Goal: Register for event/course

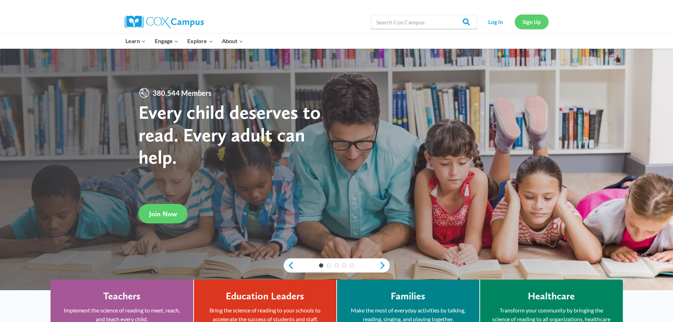
click at [535, 22] on link "Sign Up" at bounding box center [532, 21] width 34 height 14
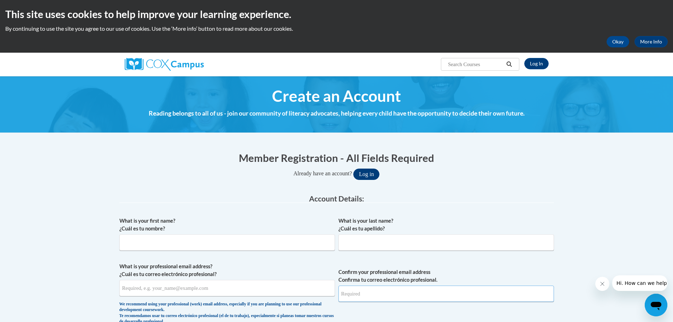
type input "[EMAIL_ADDRESS][DOMAIN_NAME]"
click at [368, 173] on button "Log in" at bounding box center [366, 174] width 26 height 11
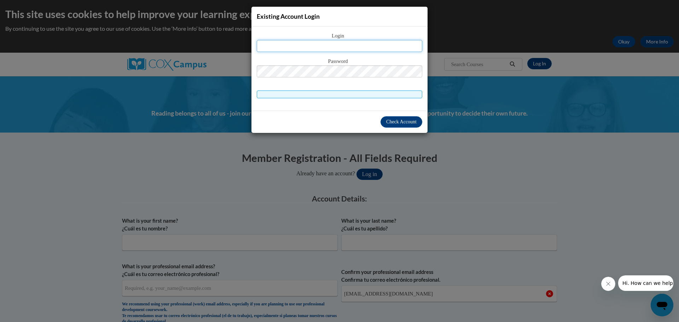
click at [340, 45] on input "text" at bounding box center [339, 46] width 165 height 12
click at [327, 50] on input "text" at bounding box center [339, 46] width 165 height 12
click at [518, 186] on div "Existing Account Login Login Password" at bounding box center [339, 161] width 679 height 322
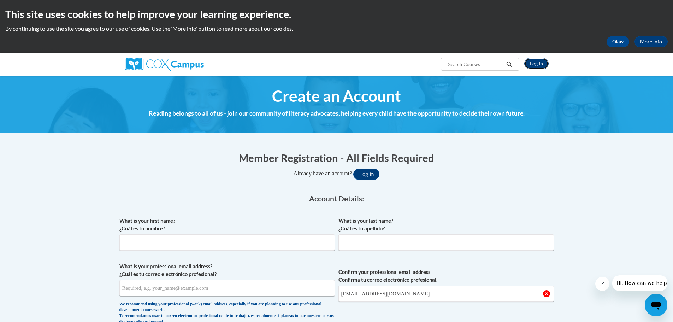
click at [534, 60] on link "Log In" at bounding box center [536, 63] width 24 height 11
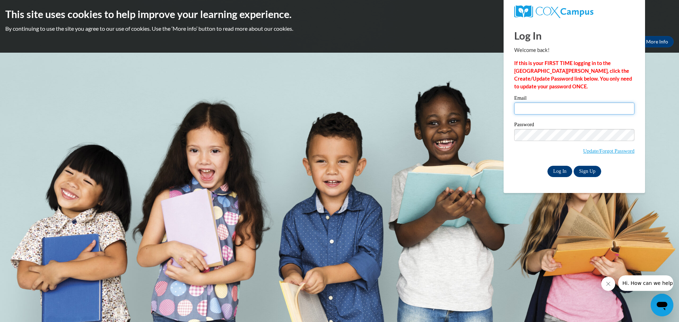
type input "mrohde@clintonville.k12.wi.us"
click at [561, 171] on input "Log In" at bounding box center [559, 171] width 25 height 11
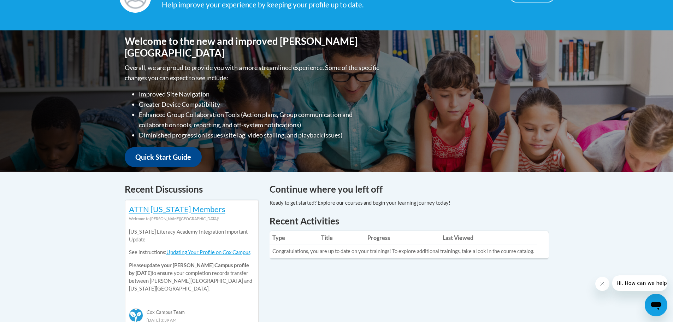
scroll to position [35, 0]
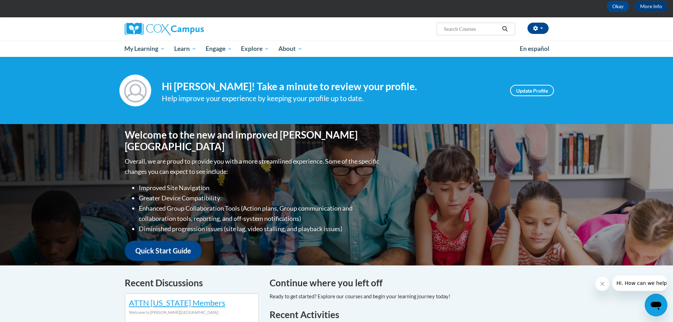
click at [461, 31] on input "Search..." at bounding box center [471, 29] width 57 height 8
click at [461, 29] on input "Systematic and Explicicit Instruction" at bounding box center [471, 29] width 57 height 8
click at [459, 31] on input "Systematic and Explicicit Instruction" at bounding box center [471, 29] width 57 height 8
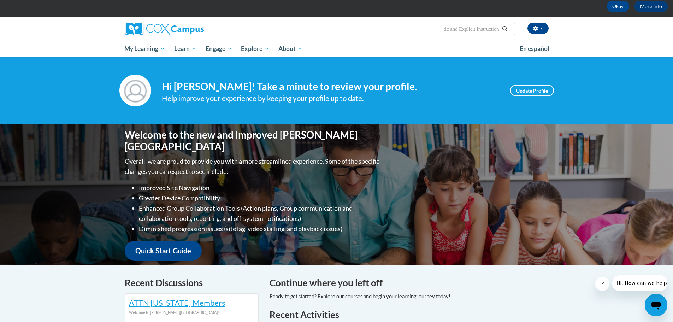
type input "Systematic and Explicit Instruction"
click at [506, 26] on button "Search" at bounding box center [505, 29] width 11 height 8
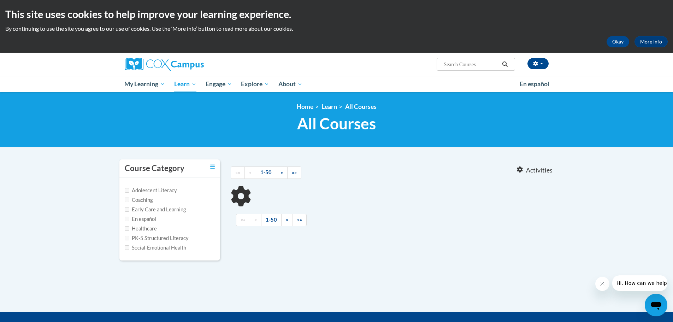
type input "Systematic and Explicit Instruction"
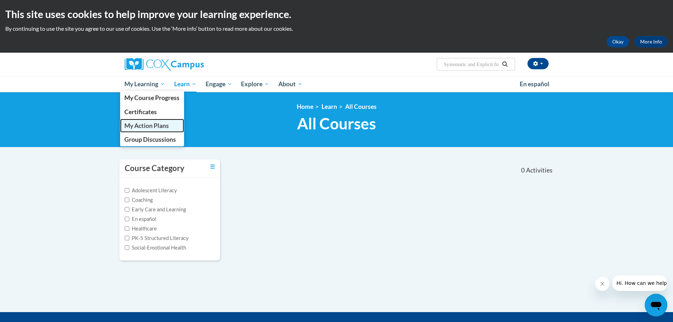
click at [157, 125] on span "My Action Plans" at bounding box center [146, 125] width 45 height 7
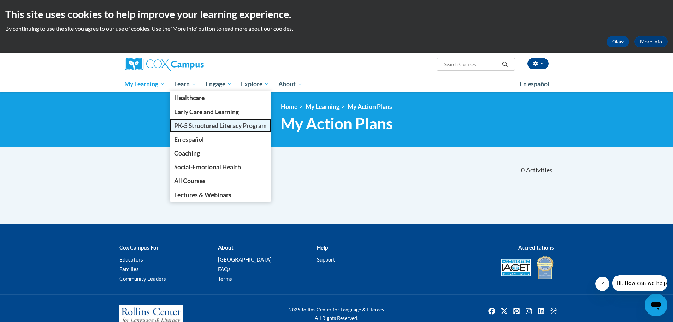
click at [201, 125] on span "PK-5 Structured Literacy Program" at bounding box center [220, 125] width 93 height 7
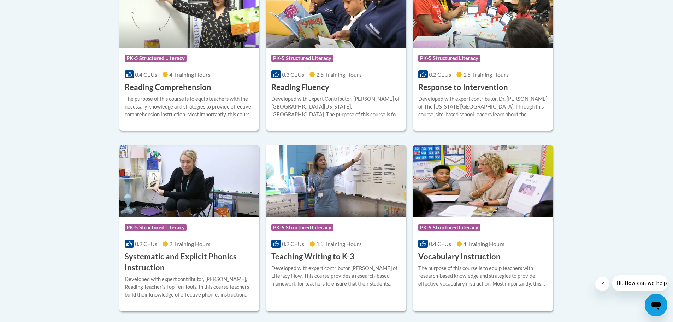
scroll to position [742, 0]
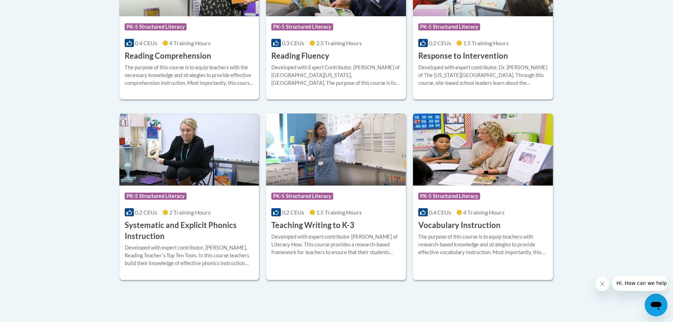
click at [150, 223] on h3 "Systematic and Explicit Phonics Instruction" at bounding box center [189, 231] width 129 height 22
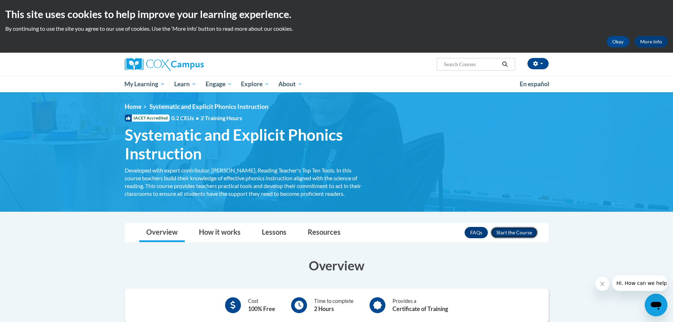
click at [515, 230] on button "Enroll" at bounding box center [514, 232] width 47 height 11
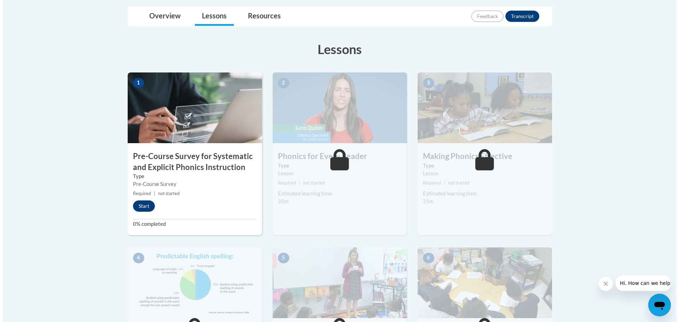
scroll to position [177, 0]
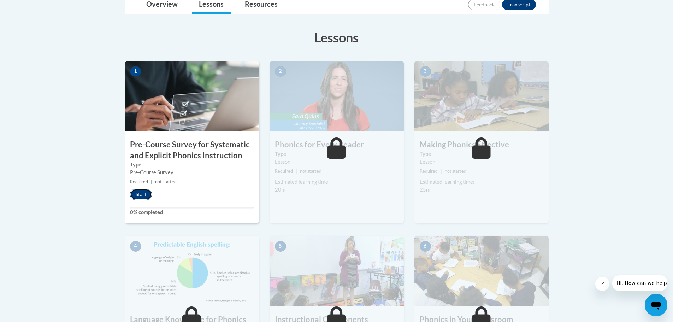
click at [141, 194] on button "Start" at bounding box center [141, 194] width 22 height 11
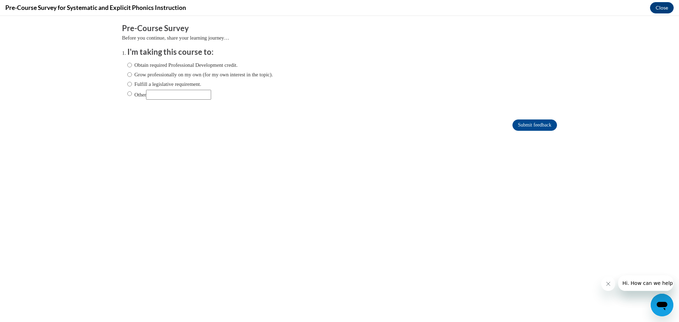
scroll to position [0, 0]
click at [127, 83] on input "Fulfill a legislative requirement." at bounding box center [129, 84] width 5 height 8
radio input "true"
click at [541, 125] on input "Submit feedback" at bounding box center [534, 124] width 45 height 11
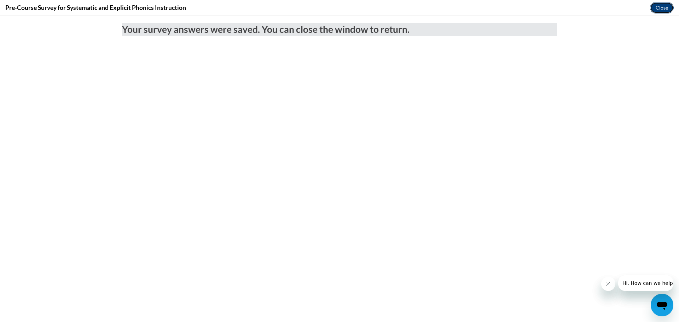
click at [666, 6] on button "Close" at bounding box center [662, 7] width 24 height 11
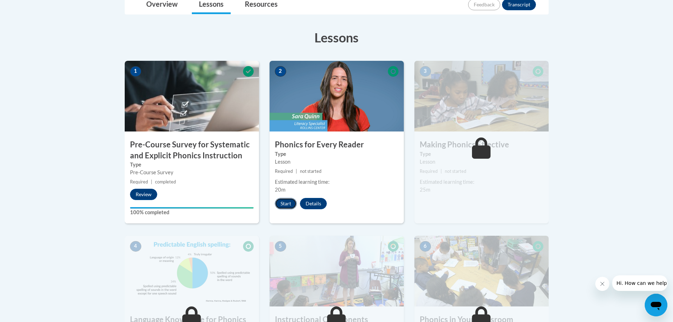
click at [286, 201] on button "Start" at bounding box center [286, 203] width 22 height 11
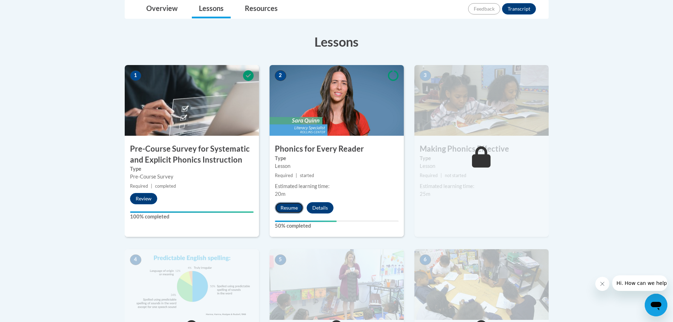
click at [294, 205] on button "Resume" at bounding box center [289, 207] width 29 height 11
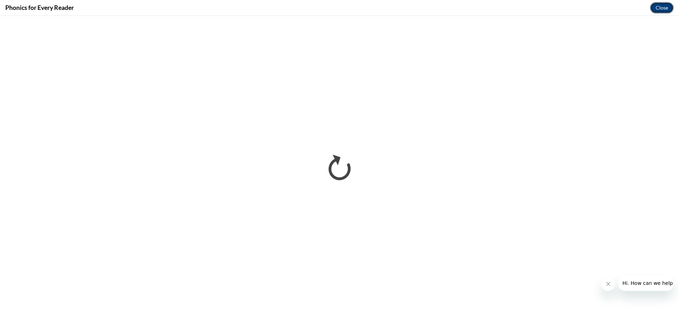
click at [665, 6] on button "Close" at bounding box center [662, 7] width 24 height 11
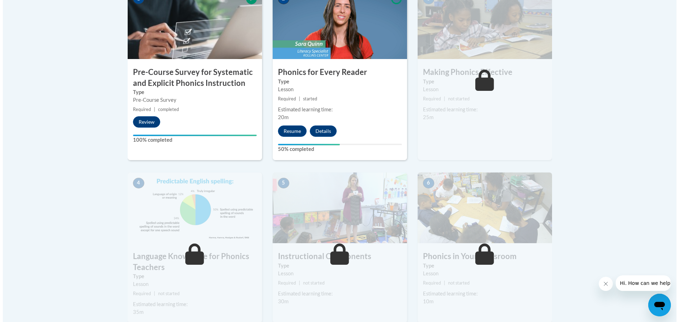
scroll to position [253, 0]
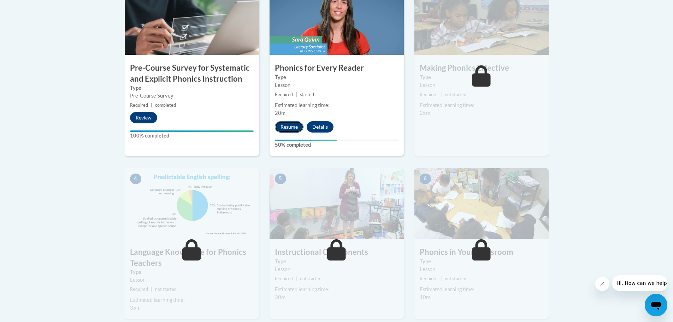
click at [292, 128] on button "Resume" at bounding box center [289, 126] width 29 height 11
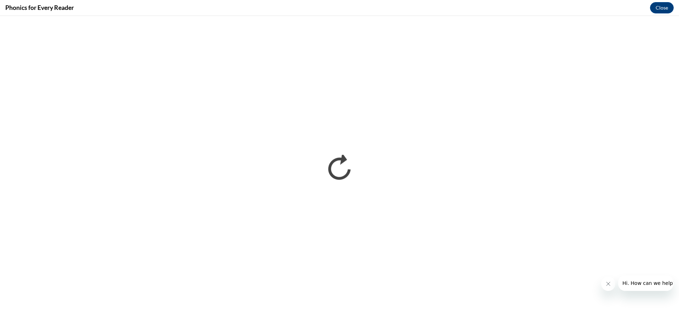
scroll to position [0, 0]
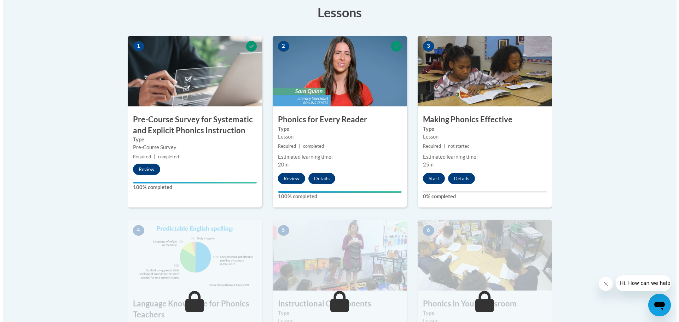
scroll to position [212, 0]
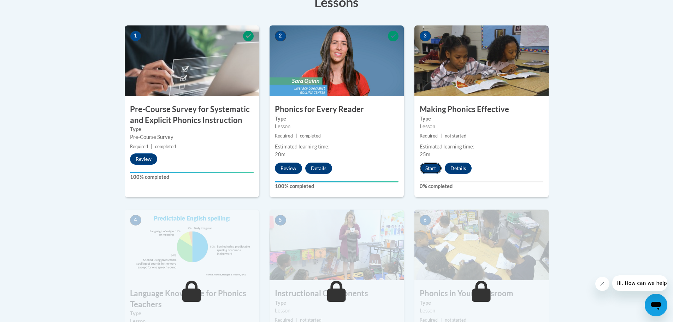
click at [433, 167] on button "Start" at bounding box center [431, 168] width 22 height 11
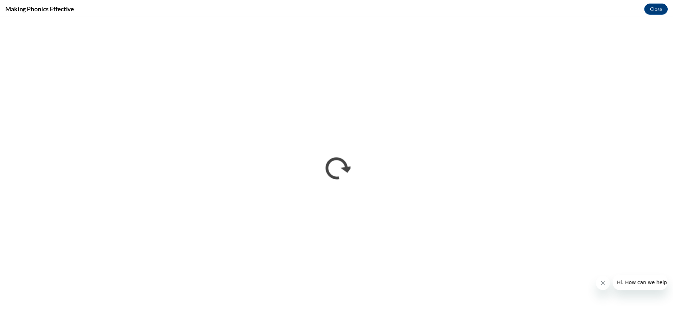
scroll to position [0, 0]
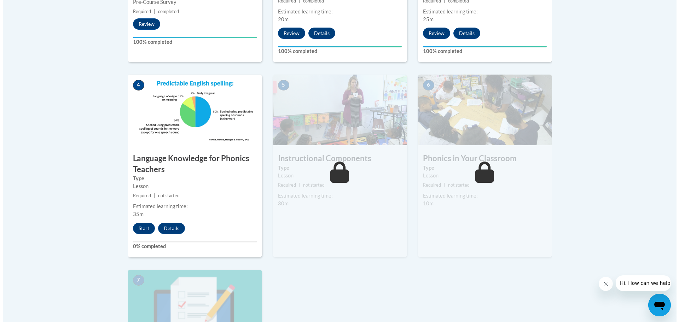
scroll to position [353, 0]
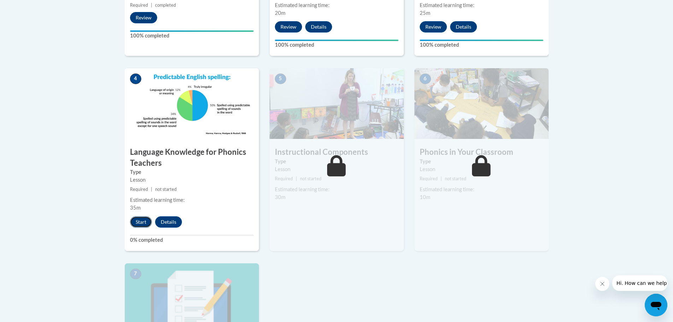
click at [146, 222] on button "Start" at bounding box center [141, 221] width 22 height 11
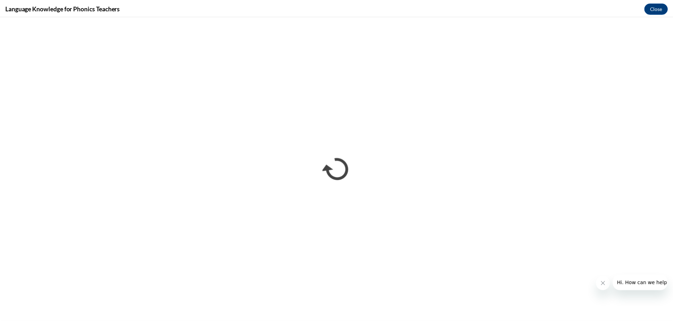
scroll to position [0, 0]
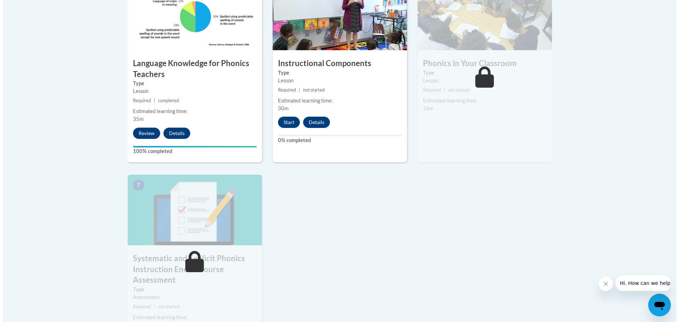
scroll to position [459, 0]
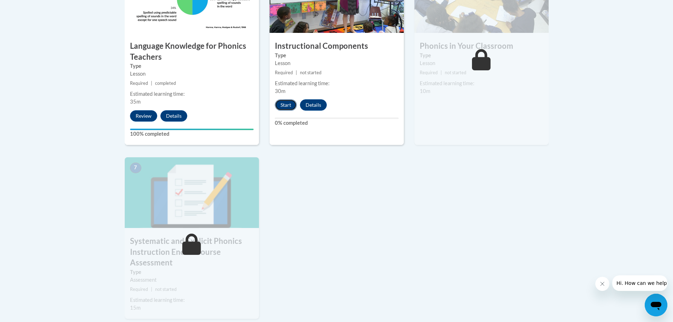
click at [288, 102] on button "Start" at bounding box center [286, 104] width 22 height 11
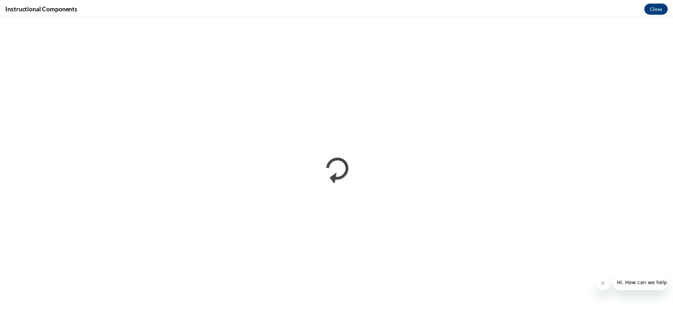
scroll to position [0, 0]
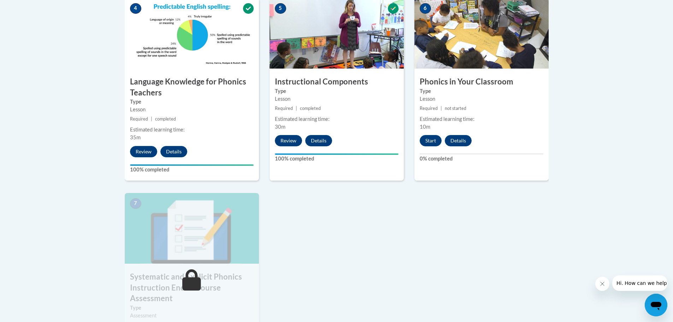
scroll to position [424, 0]
